Goal: Information Seeking & Learning: Learn about a topic

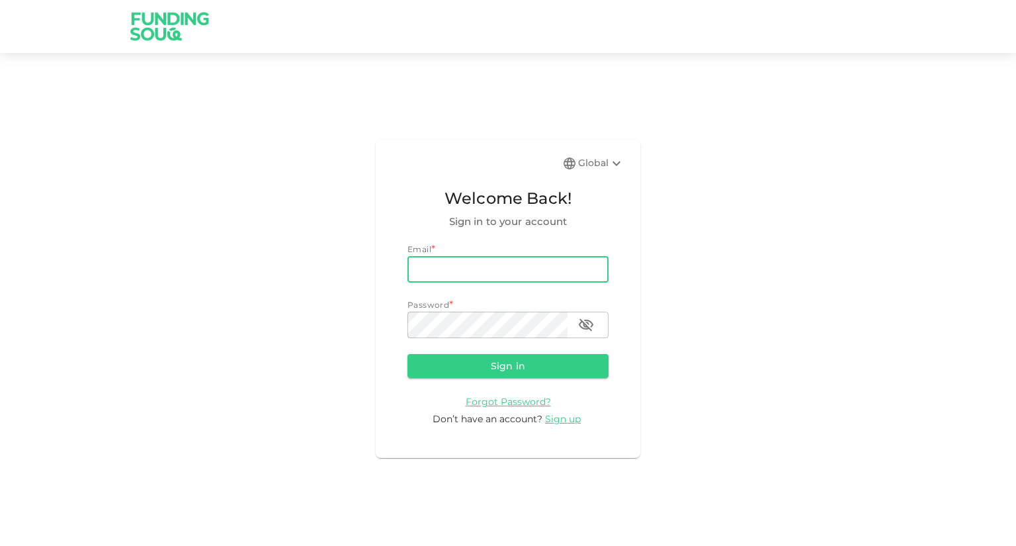
click at [430, 277] on input "email" at bounding box center [508, 269] width 201 height 26
type input "[EMAIL_ADDRESS][DOMAIN_NAME]"
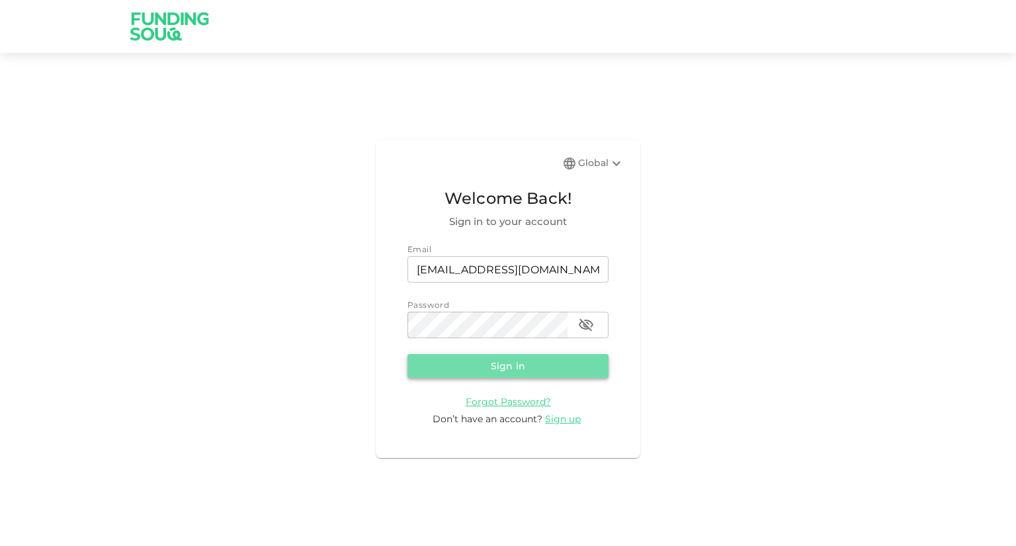
click at [502, 361] on button "Sign in" at bounding box center [508, 366] width 201 height 24
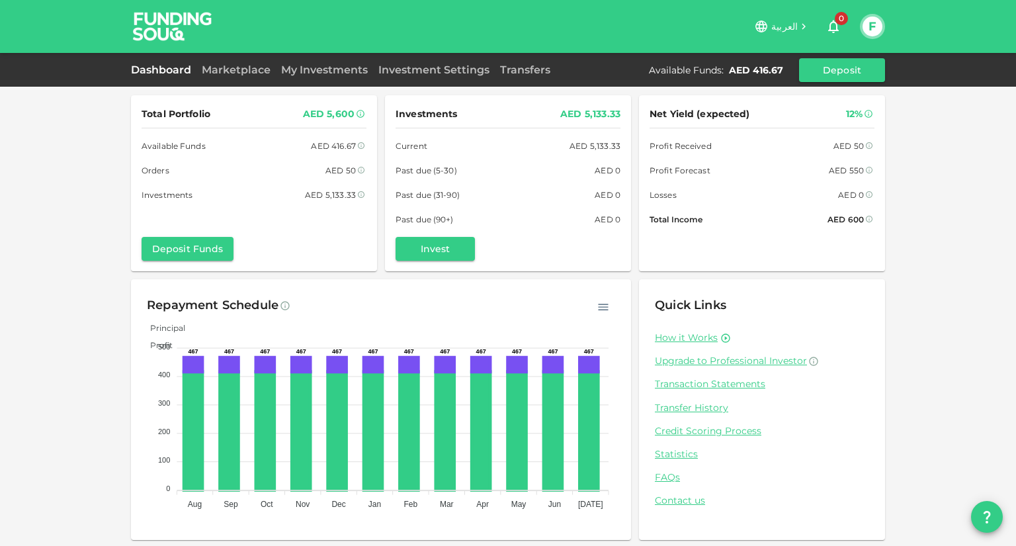
click at [331, 63] on div "My Investments" at bounding box center [324, 70] width 97 height 16
click at [330, 67] on link "My Investments" at bounding box center [324, 70] width 97 height 13
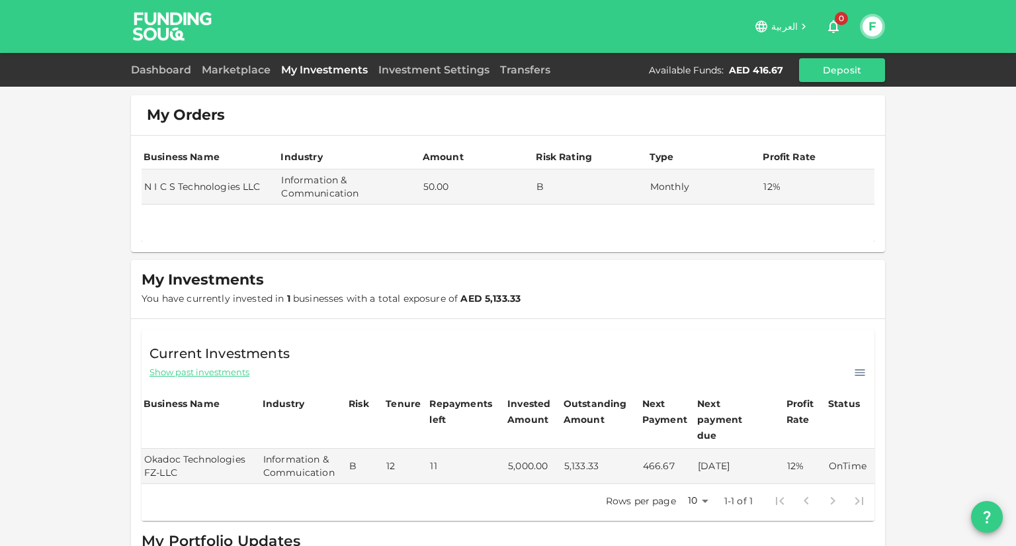
click at [200, 369] on span "Show past investments" at bounding box center [200, 372] width 100 height 13
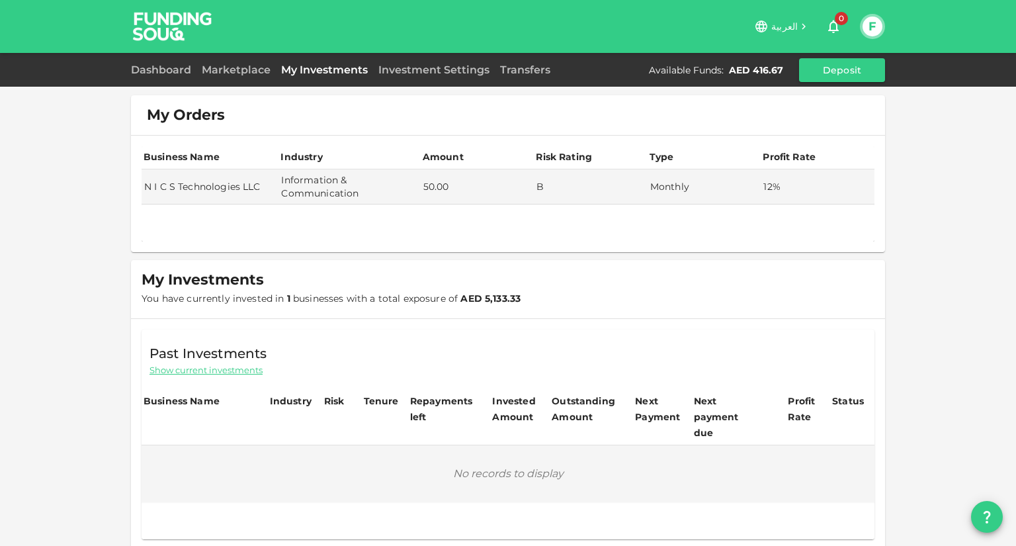
click at [200, 369] on span "Show current investments" at bounding box center [206, 370] width 113 height 13
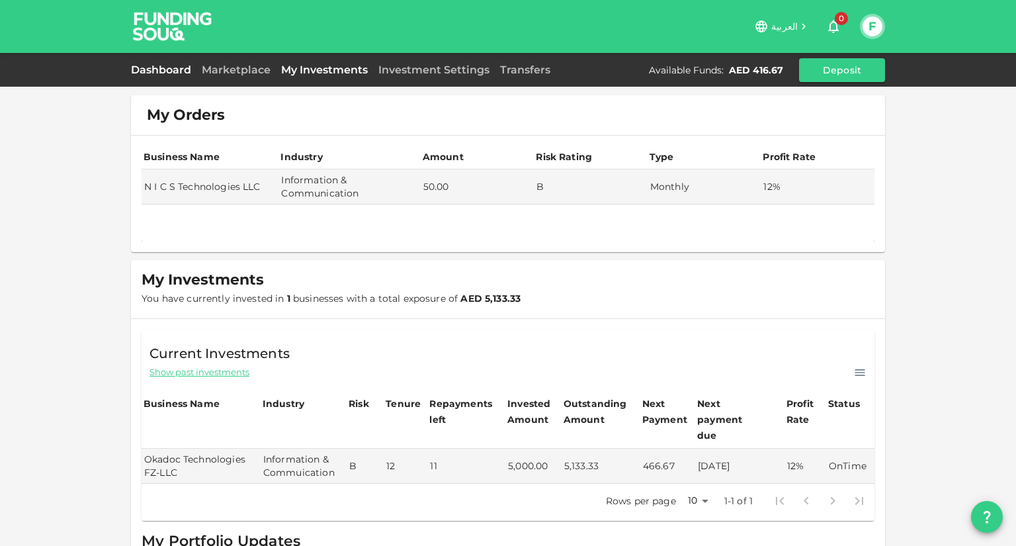
click at [164, 66] on link "Dashboard" at bounding box center [164, 70] width 66 height 13
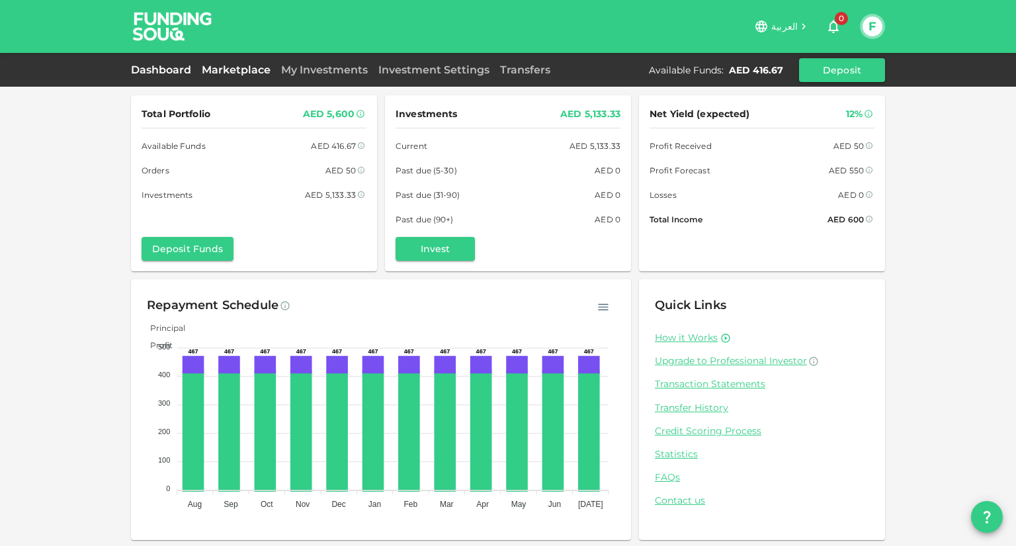
click at [243, 68] on link "Marketplace" at bounding box center [236, 70] width 79 height 13
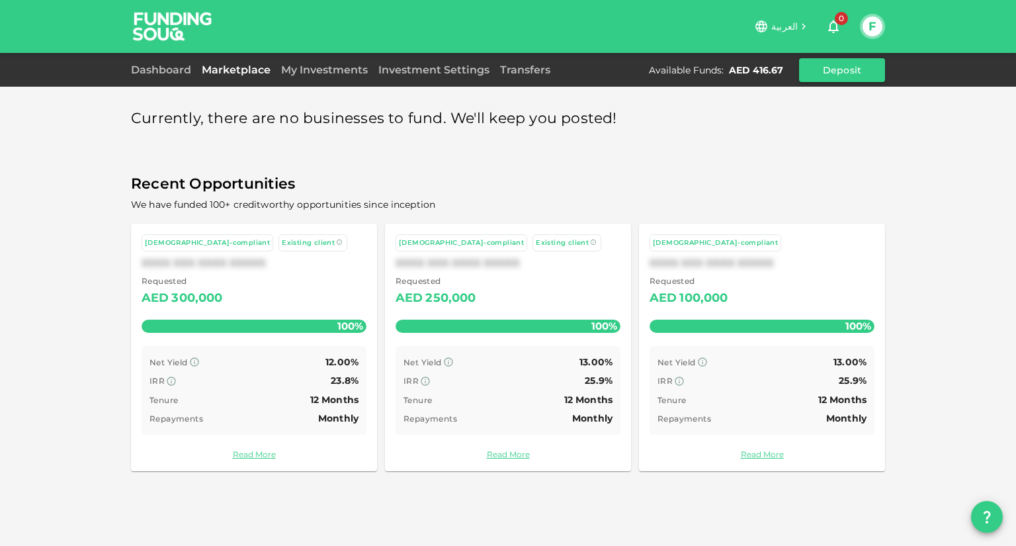
click at [517, 447] on div "[DEMOGRAPHIC_DATA]-compliant Existing client XXXX XXX XXXX XXXXX Requested AED …" at bounding box center [508, 347] width 246 height 247
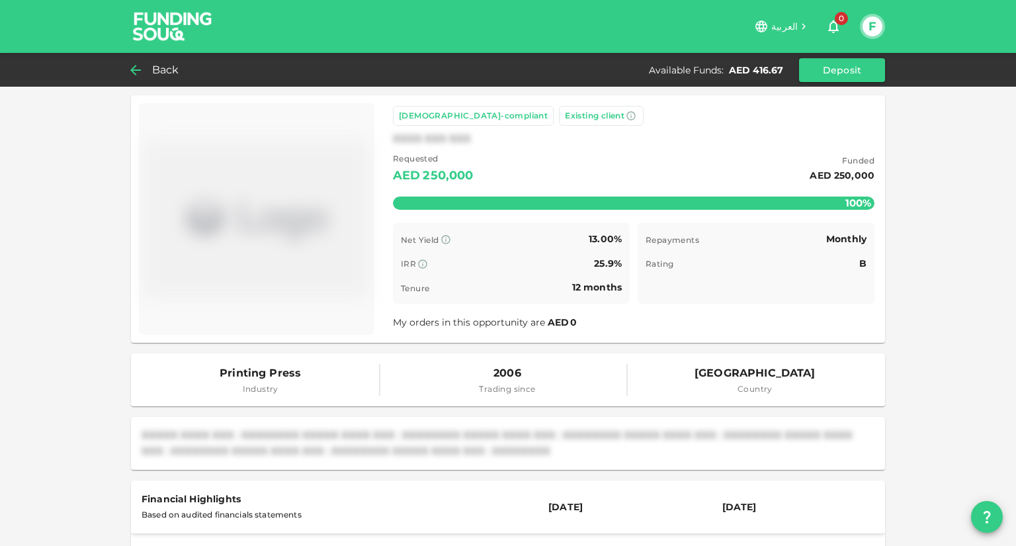
click at [167, 68] on span "Back" at bounding box center [165, 70] width 27 height 19
